Goal: Find specific page/section: Find specific page/section

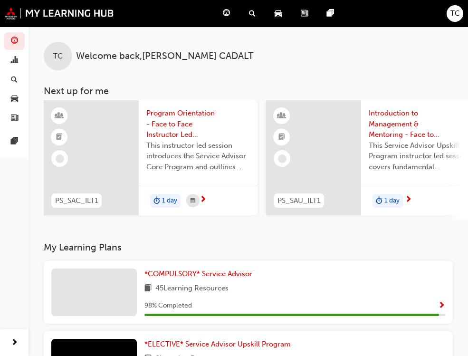
click at [458, 14] on span "TC" at bounding box center [454, 13] width 9 height 11
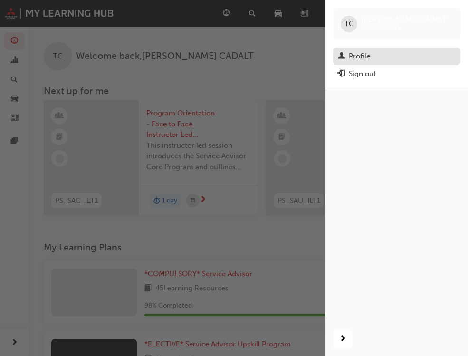
click at [368, 55] on div "Profile" at bounding box center [359, 56] width 21 height 11
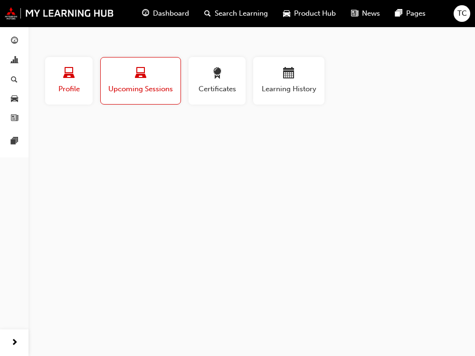
click at [72, 90] on span "Profile" at bounding box center [68, 89] width 33 height 11
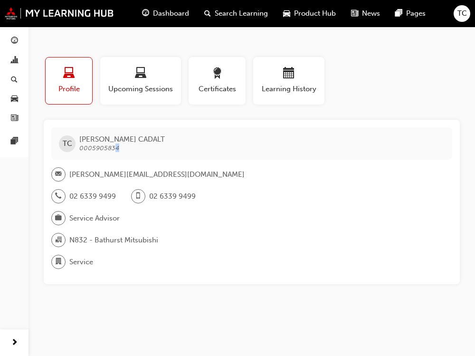
drag, startPoint x: 122, startPoint y: 149, endPoint x: 113, endPoint y: 150, distance: 8.6
click at [113, 150] on span "[PERSON_NAME] CADALT 0005905834" at bounding box center [121, 143] width 85 height 17
click at [117, 148] on span "0005905834" at bounding box center [99, 148] width 40 height 8
drag, startPoint x: 117, startPoint y: 148, endPoint x: 93, endPoint y: 148, distance: 24.7
click at [93, 148] on span "0005905834" at bounding box center [99, 148] width 40 height 8
